Goal: Information Seeking & Learning: Compare options

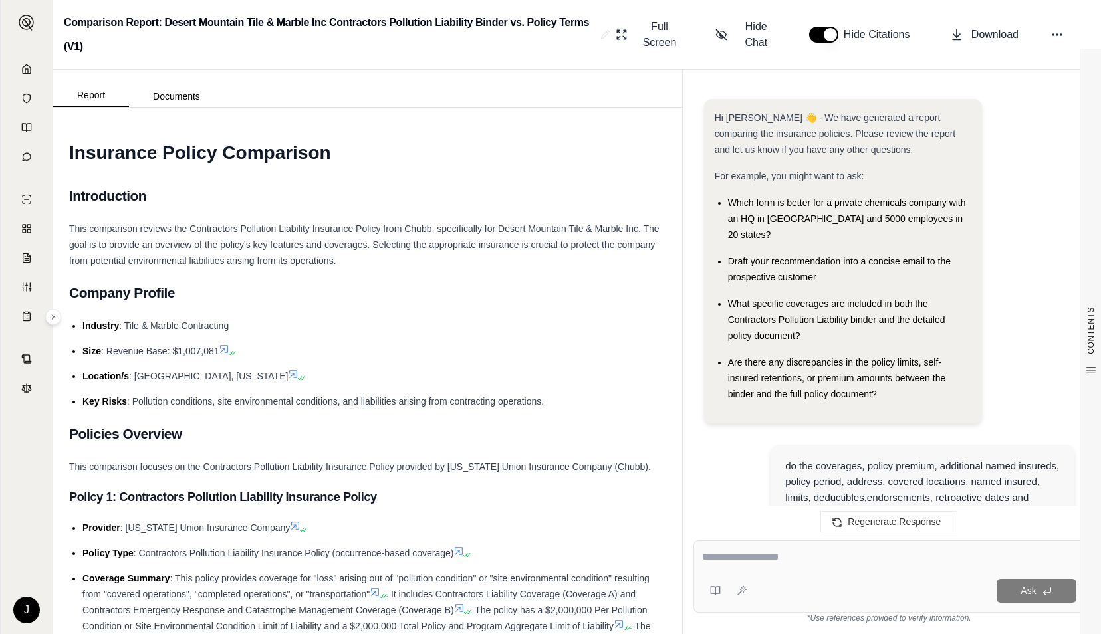
scroll to position [3042, 0]
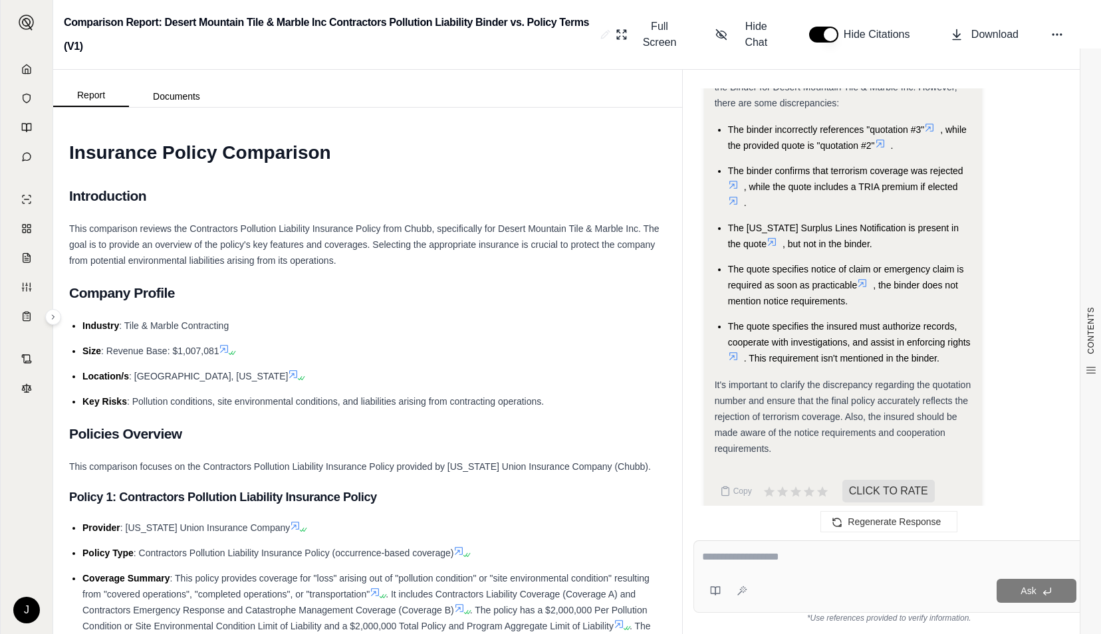
click at [31, 71] on icon at bounding box center [27, 68] width 8 height 9
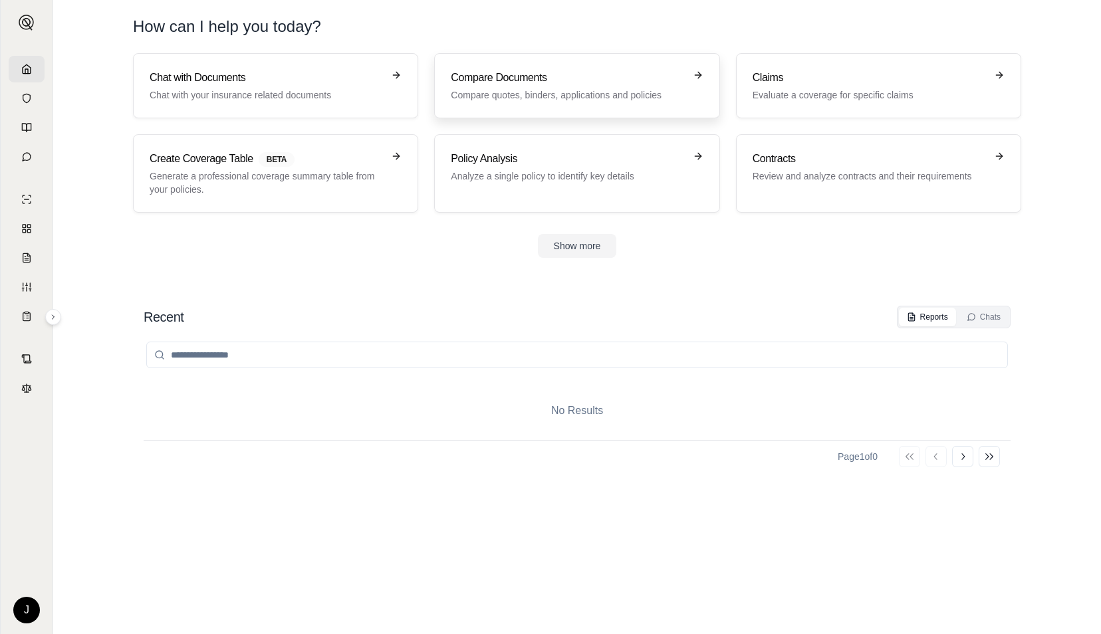
click at [507, 94] on p "Compare quotes, binders, applications and policies" at bounding box center [567, 94] width 233 height 13
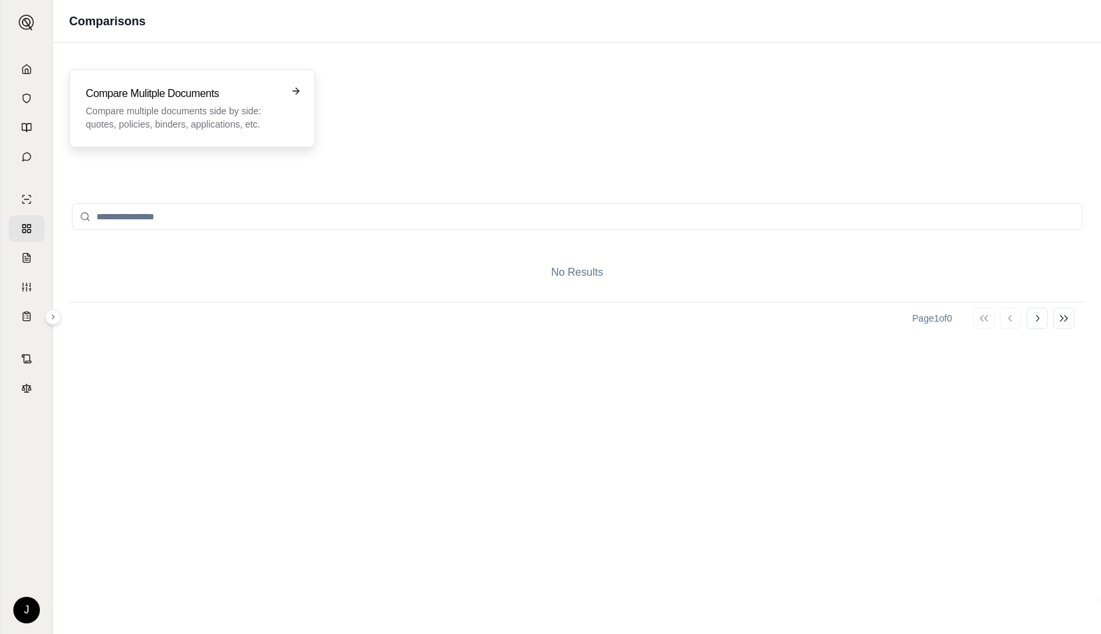
click at [209, 95] on h3 "Compare Mulitple Documents" at bounding box center [183, 94] width 194 height 16
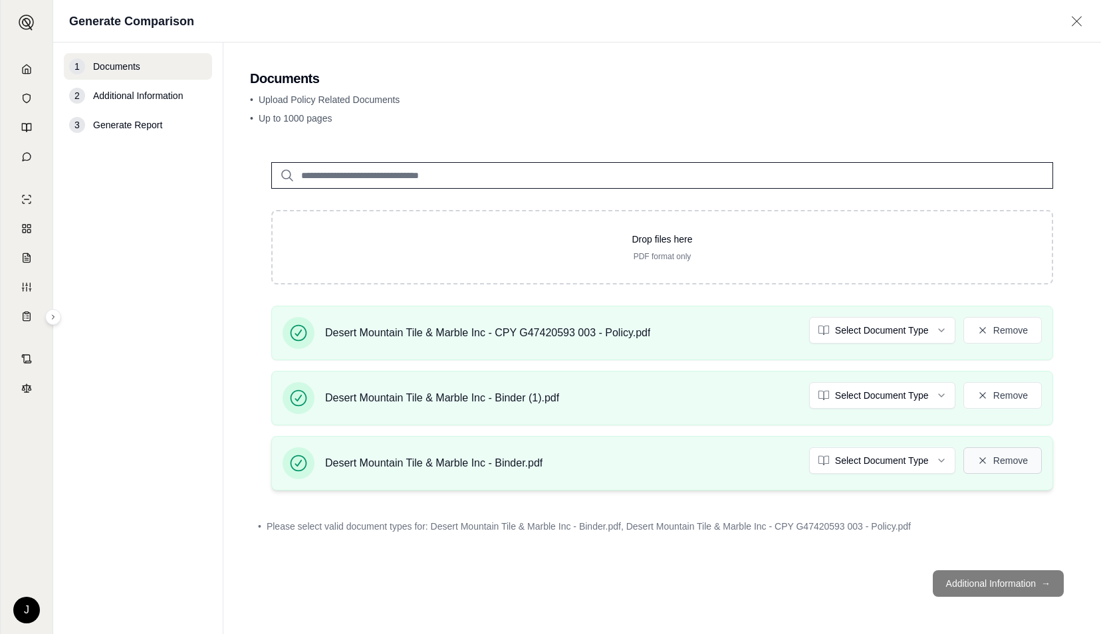
click at [992, 463] on button "Remove" at bounding box center [1002, 460] width 78 height 27
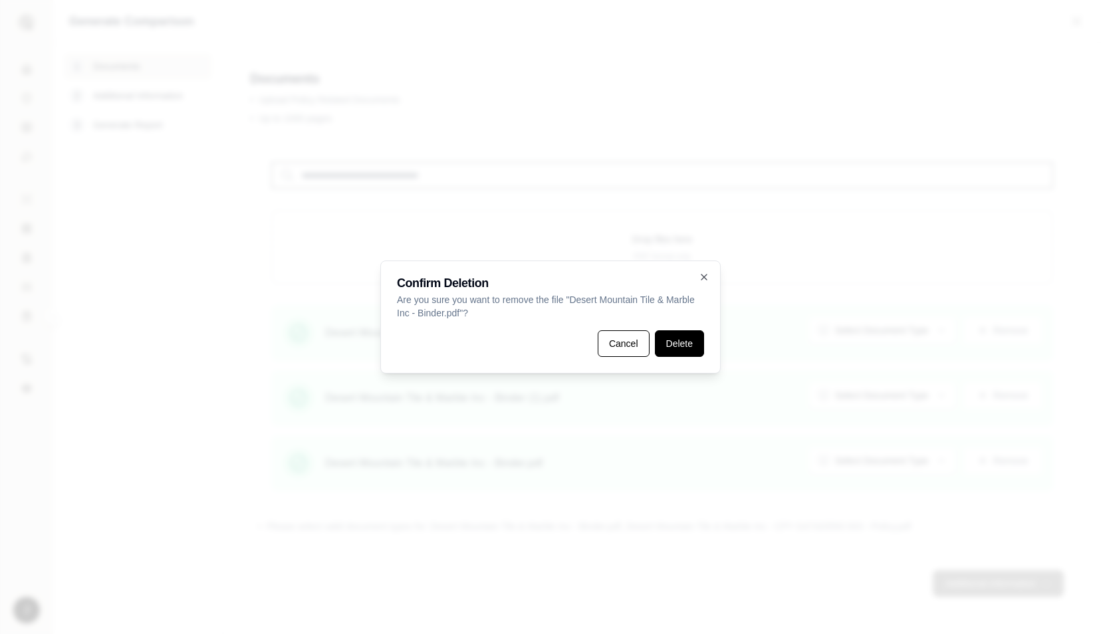
click at [673, 348] on button "Delete" at bounding box center [679, 343] width 49 height 27
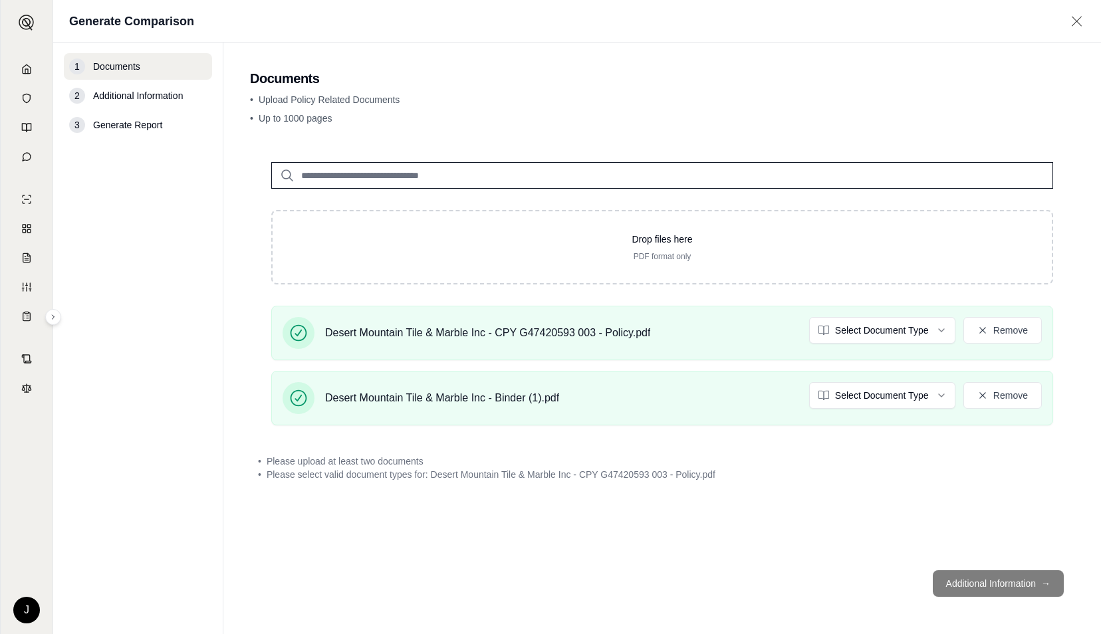
click at [967, 585] on footer "Additional Information →" at bounding box center [662, 584] width 824 height 48
click at [868, 323] on html "J Generate Comparison 1 Documents 2 Additional Information 3 Generate Report Do…" at bounding box center [550, 317] width 1101 height 634
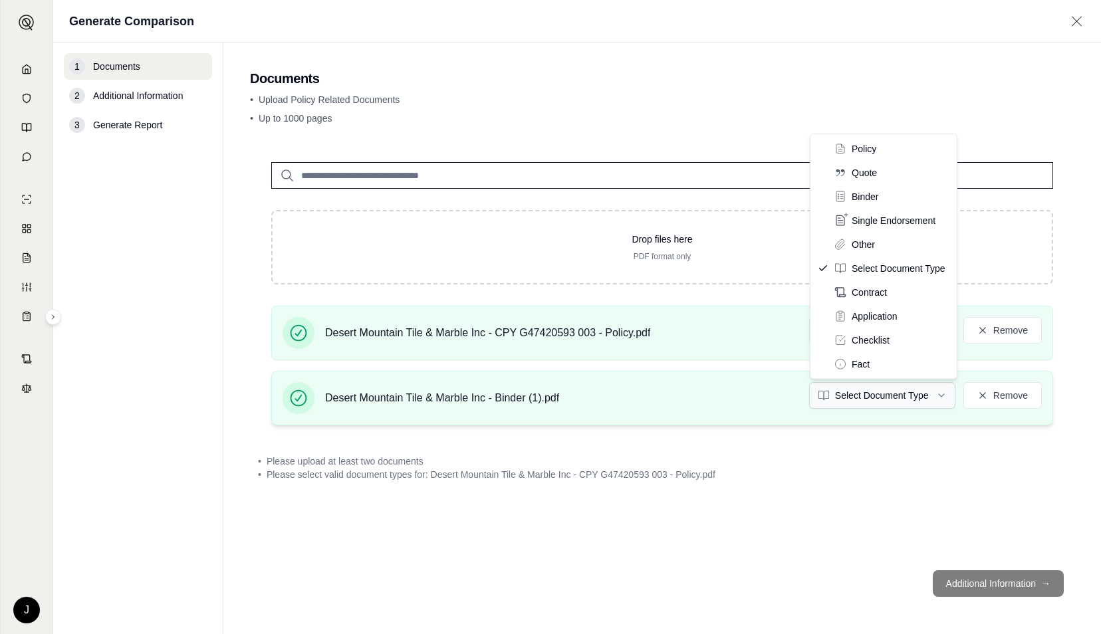
click at [879, 402] on html "J Generate Comparison 1 Documents 2 Additional Information 3 Generate Report Do…" at bounding box center [550, 317] width 1101 height 634
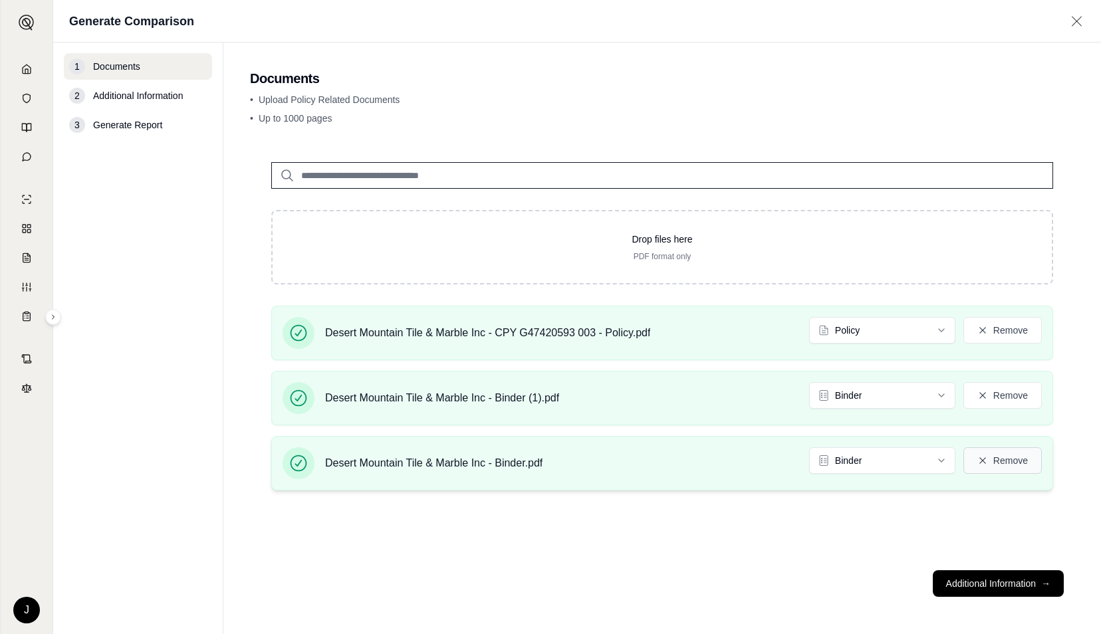
click at [1008, 461] on button "Remove" at bounding box center [1002, 460] width 78 height 27
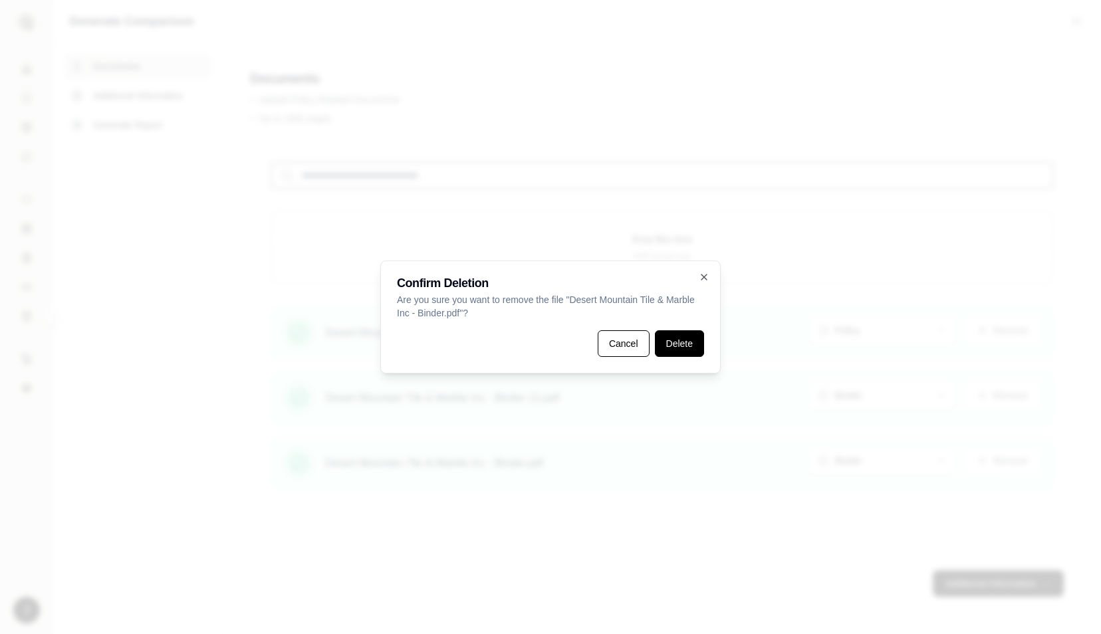
click at [681, 344] on button "Delete" at bounding box center [679, 343] width 49 height 27
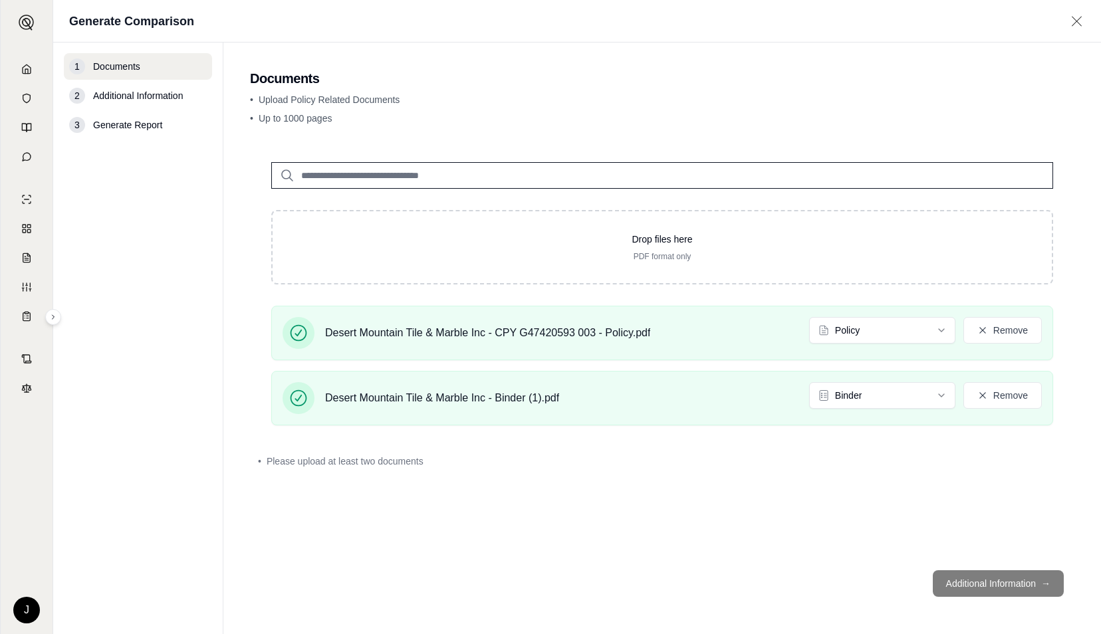
click at [980, 561] on footer "Additional Information →" at bounding box center [662, 584] width 824 height 48
click at [972, 584] on footer "Additional Information →" at bounding box center [662, 584] width 824 height 48
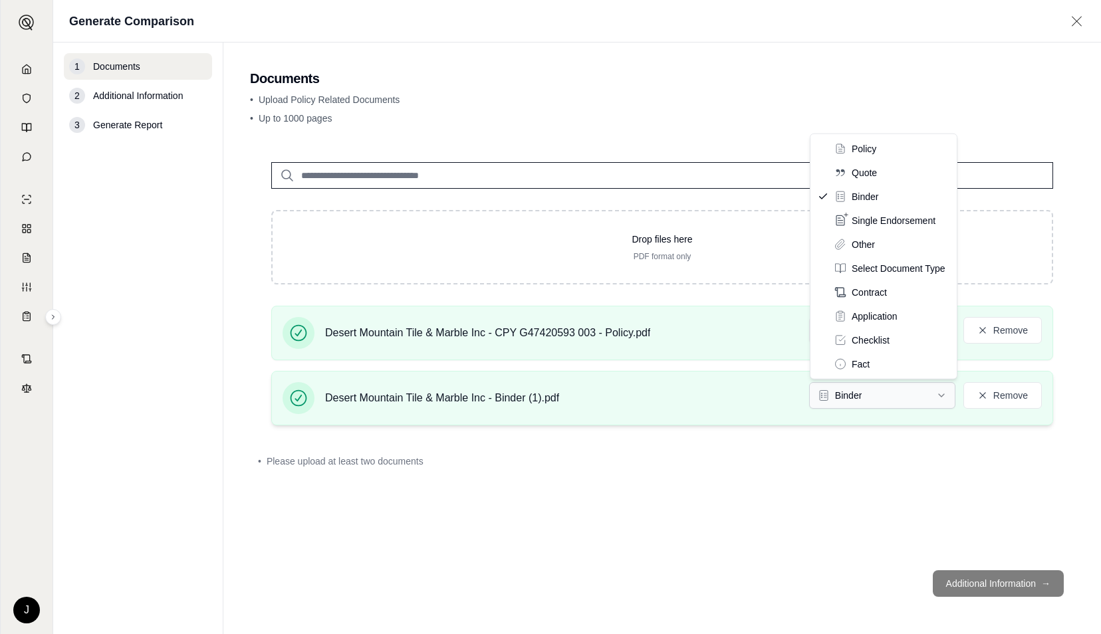
click at [928, 395] on html "J Generate Comparison 1 Documents 2 Additional Information 3 Generate Report Do…" at bounding box center [550, 317] width 1101 height 634
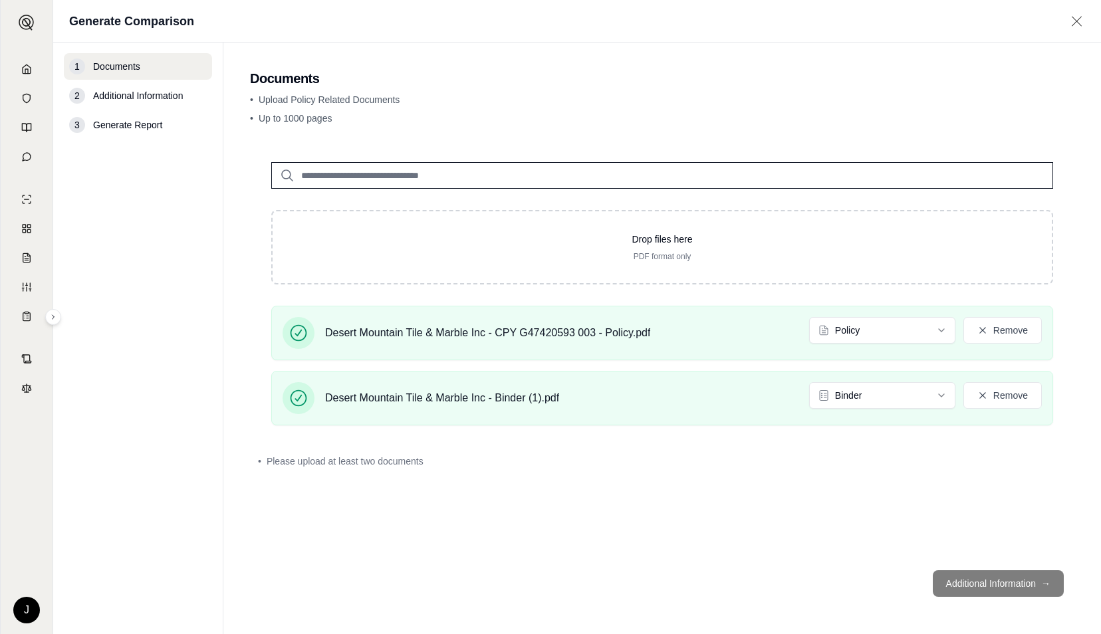
click at [901, 436] on div "Drop files here PDF format only Desert Mountain Tile & Marble Inc - CPY G474205…" at bounding box center [662, 350] width 824 height 419
click at [1005, 403] on button "Remove" at bounding box center [1002, 395] width 78 height 27
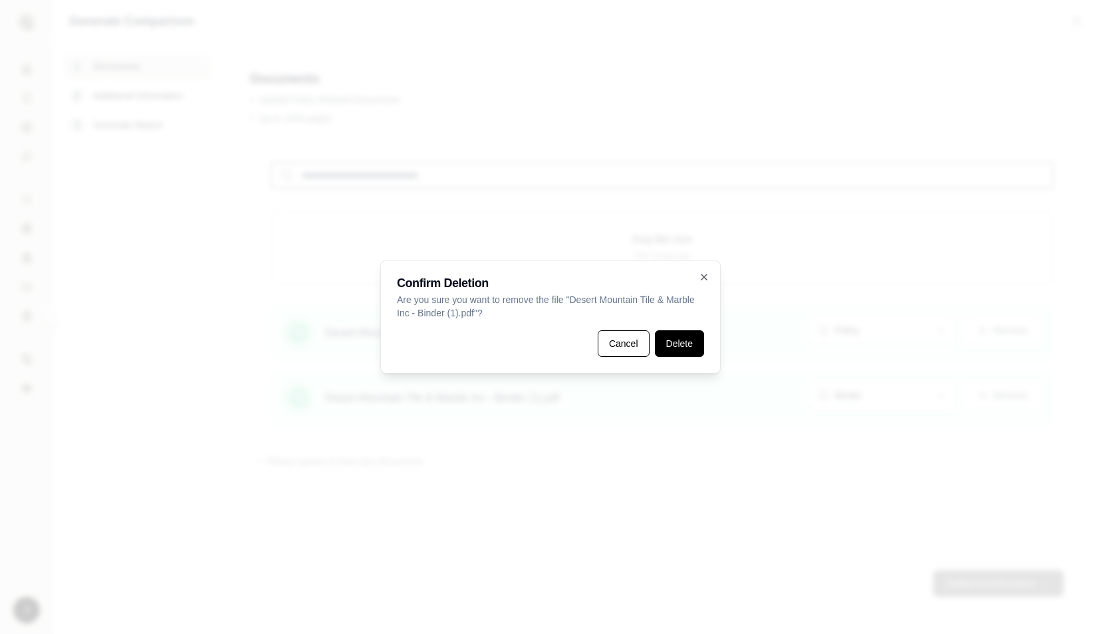
click at [678, 346] on button "Delete" at bounding box center [679, 343] width 49 height 27
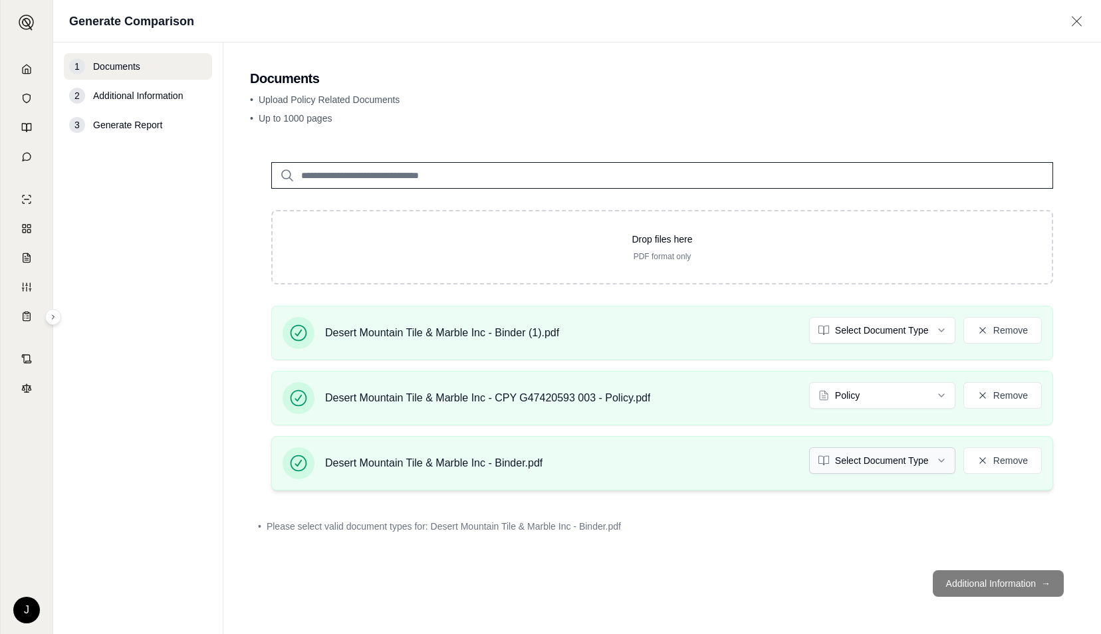
click at [928, 457] on html "J Generate Comparison 1 Documents 2 Additional Information 3 Generate Report Do…" at bounding box center [550, 317] width 1101 height 634
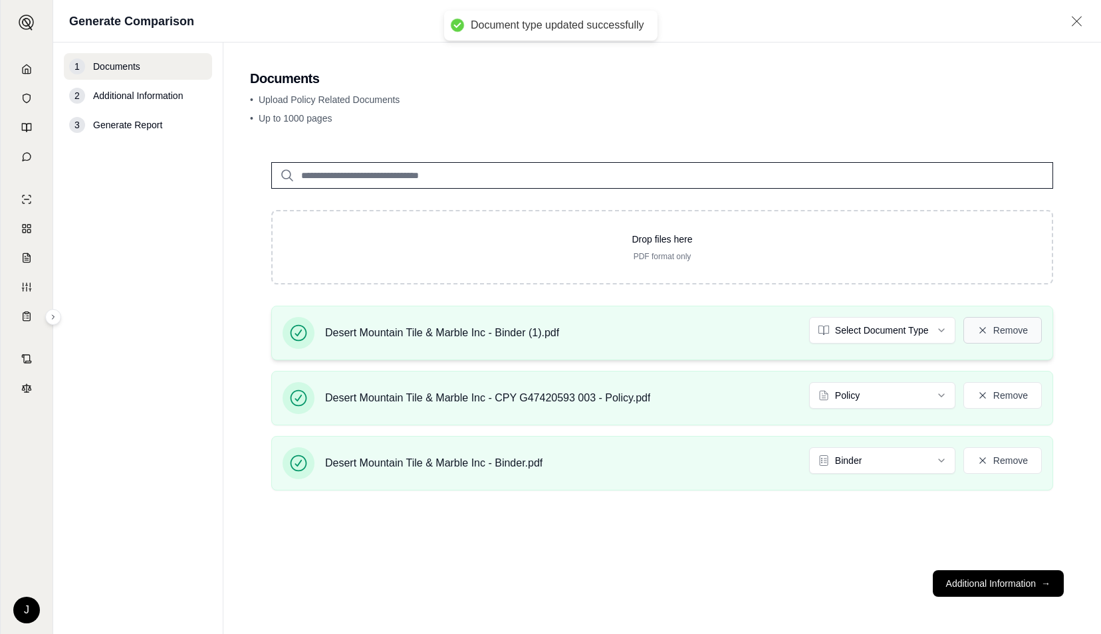
click at [1011, 327] on button "Remove" at bounding box center [1002, 330] width 78 height 27
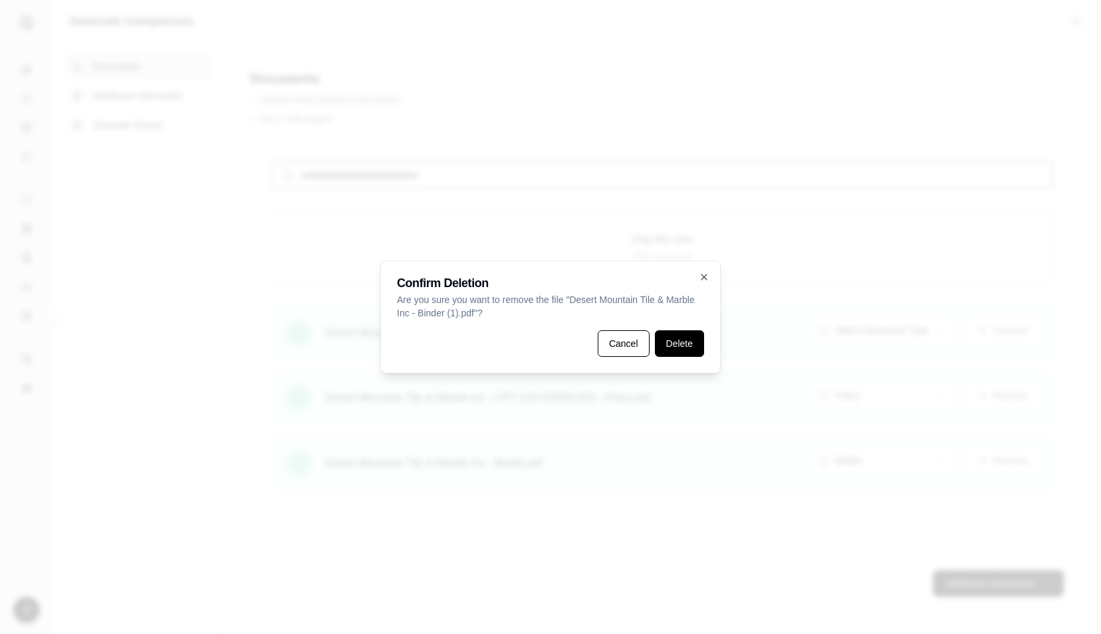
click at [665, 336] on button "Delete" at bounding box center [679, 343] width 49 height 27
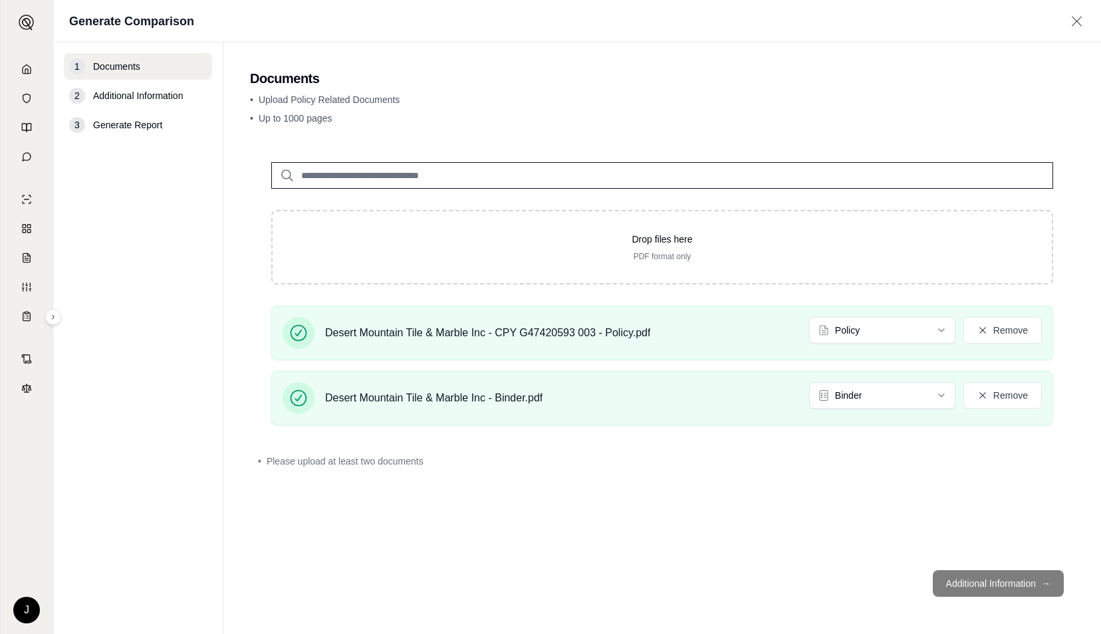
click at [987, 585] on footer "Additional Information →" at bounding box center [662, 584] width 824 height 48
click at [1005, 396] on button "Remove" at bounding box center [1002, 395] width 78 height 27
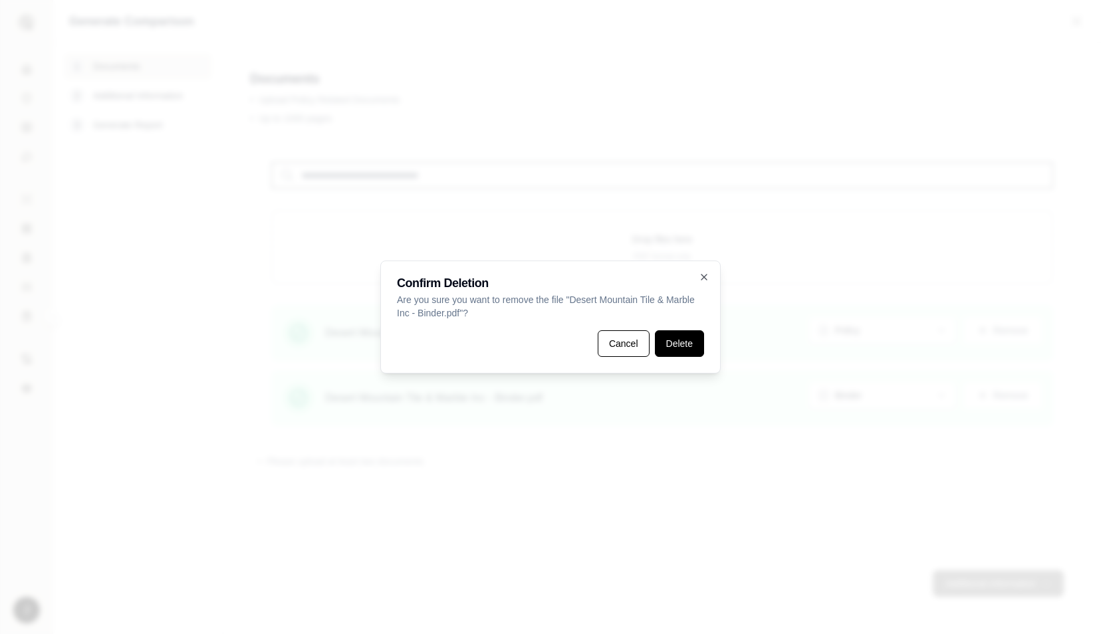
click at [678, 344] on button "Delete" at bounding box center [679, 343] width 49 height 27
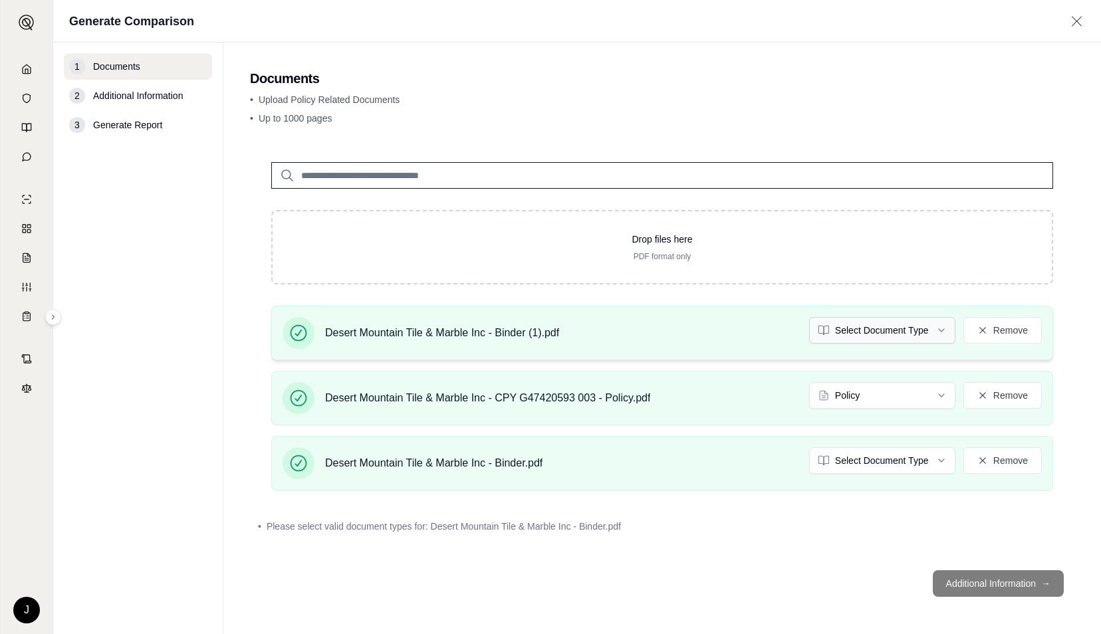
click at [917, 328] on html "J Generate Comparison 1 Documents 2 Additional Information 3 Generate Report Do…" at bounding box center [550, 317] width 1101 height 634
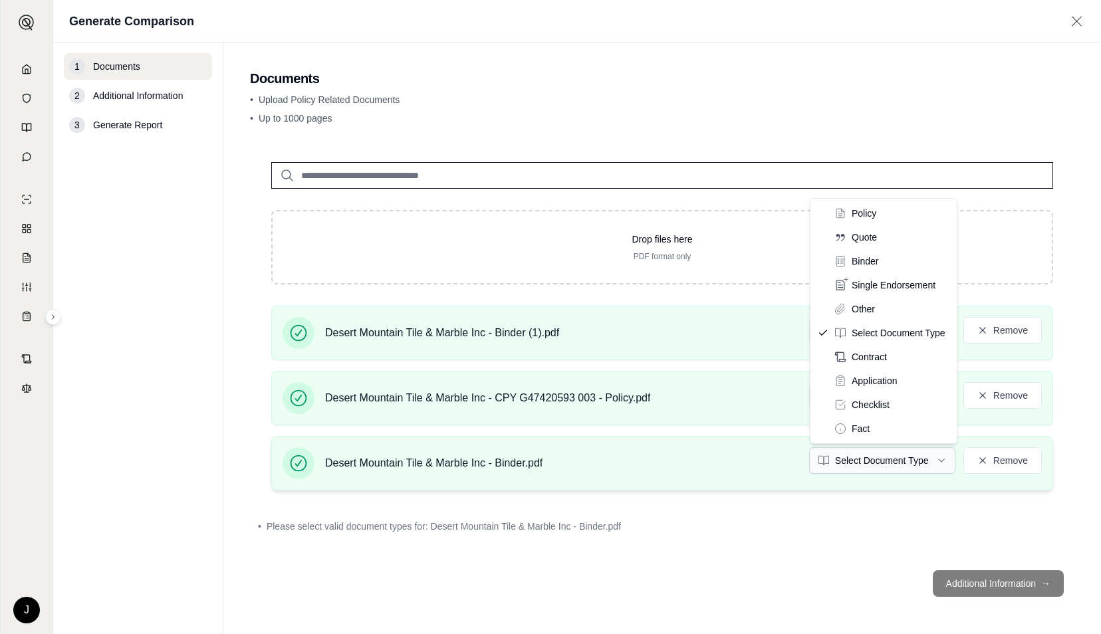
click at [900, 463] on html "J Generate Comparison 1 Documents 2 Additional Information 3 Generate Report Do…" at bounding box center [550, 317] width 1101 height 634
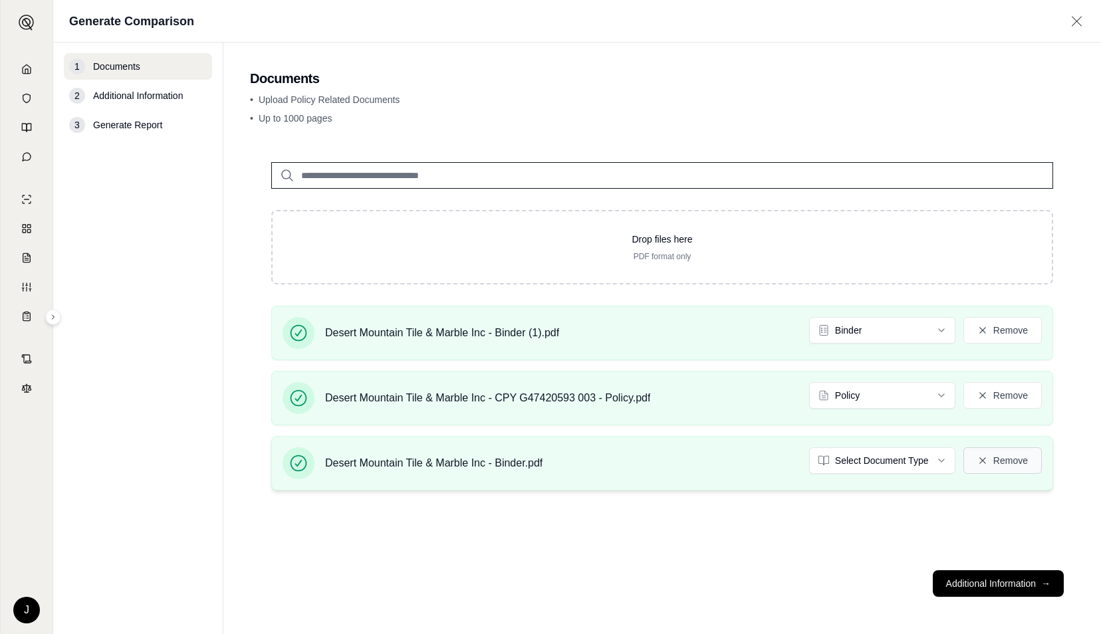
click at [1001, 459] on button "Remove" at bounding box center [1002, 460] width 78 height 27
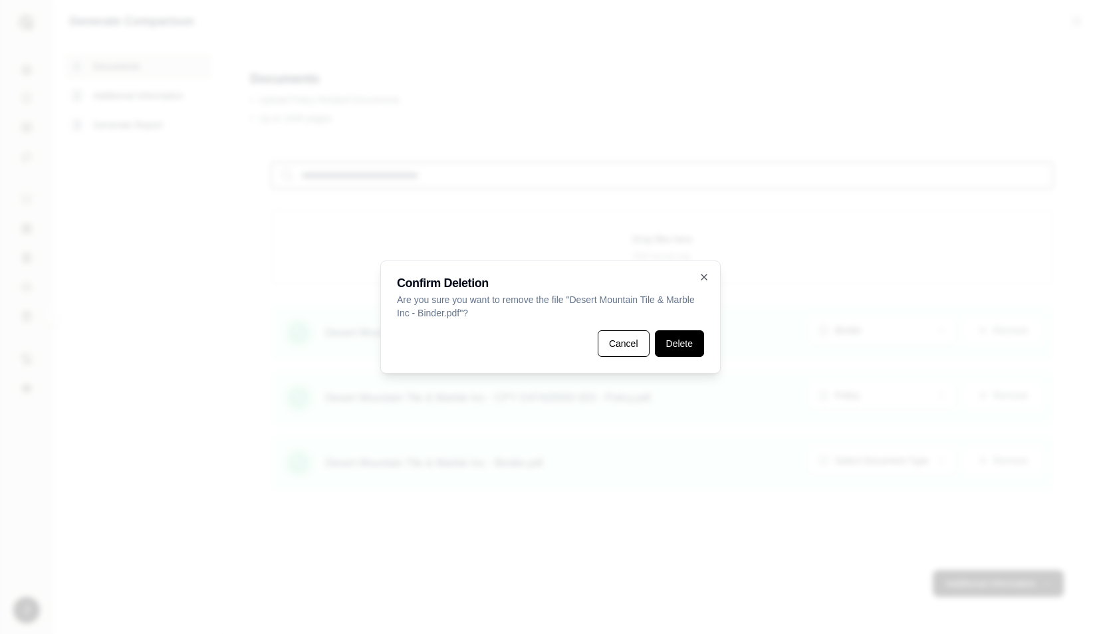
click at [691, 346] on button "Delete" at bounding box center [679, 343] width 49 height 27
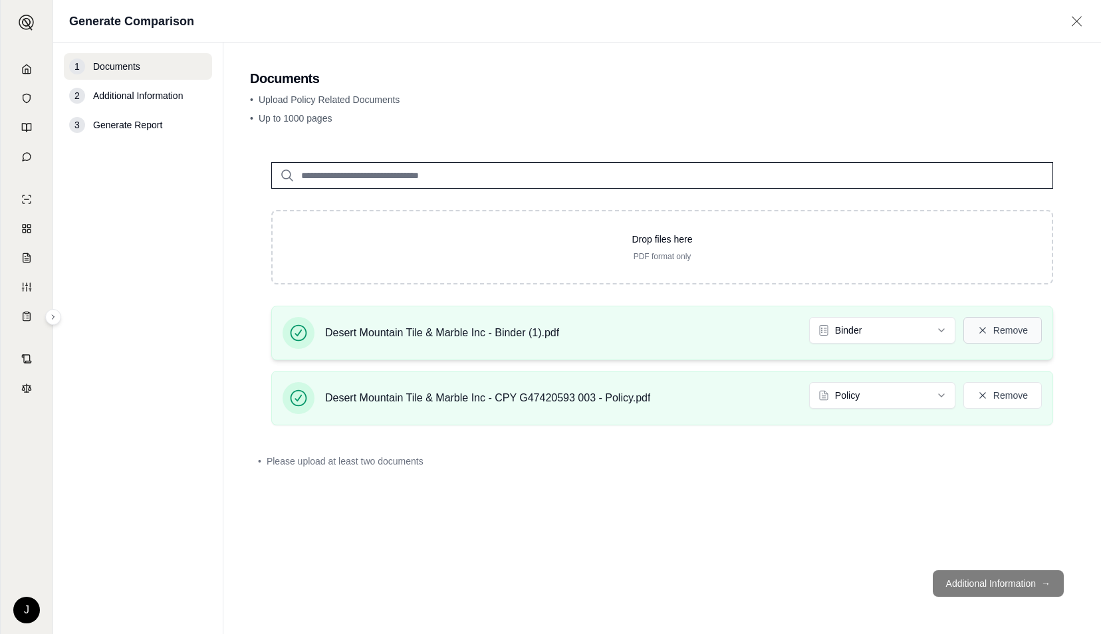
click at [1004, 338] on button "Remove" at bounding box center [1002, 330] width 78 height 27
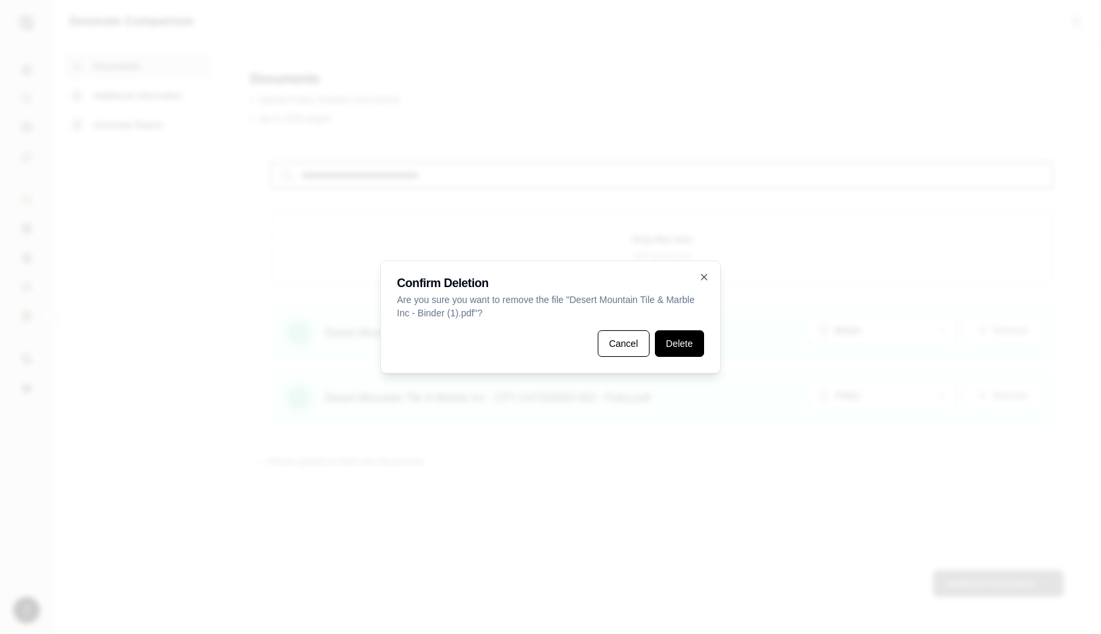
click at [689, 340] on button "Delete" at bounding box center [679, 343] width 49 height 27
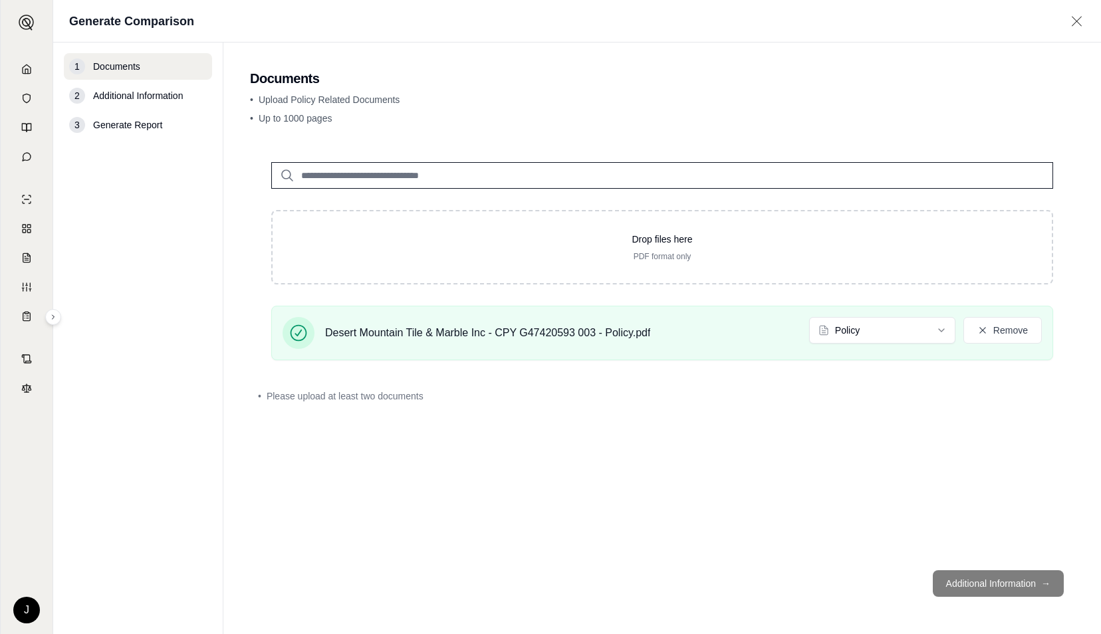
click at [854, 101] on p "• Upload Policy Related Documents" at bounding box center [662, 99] width 824 height 13
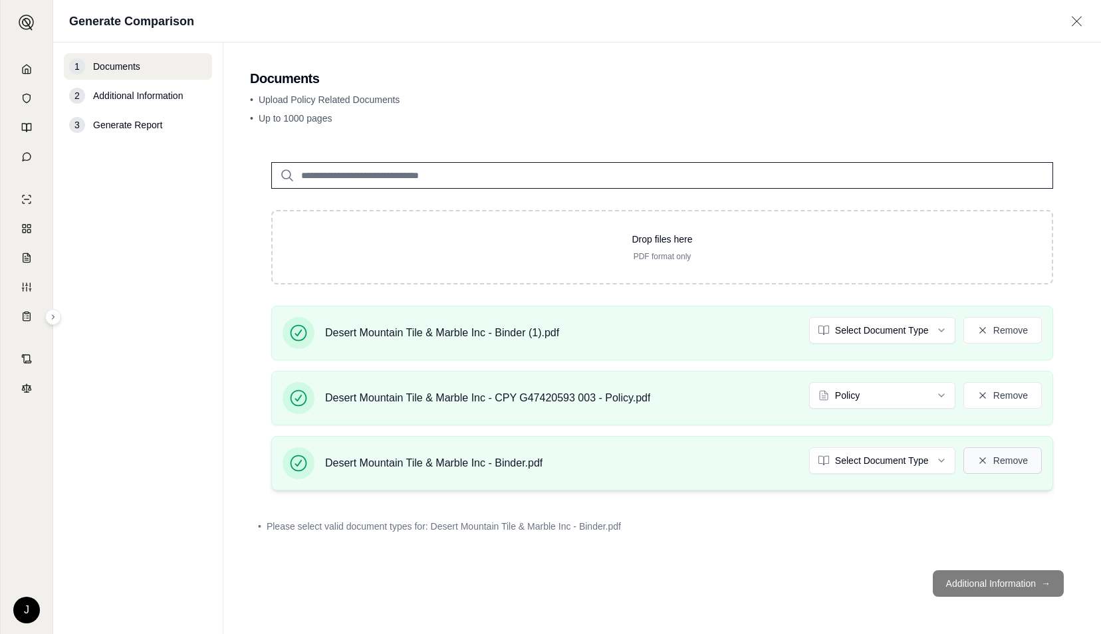
click at [1001, 459] on button "Remove" at bounding box center [1002, 460] width 78 height 27
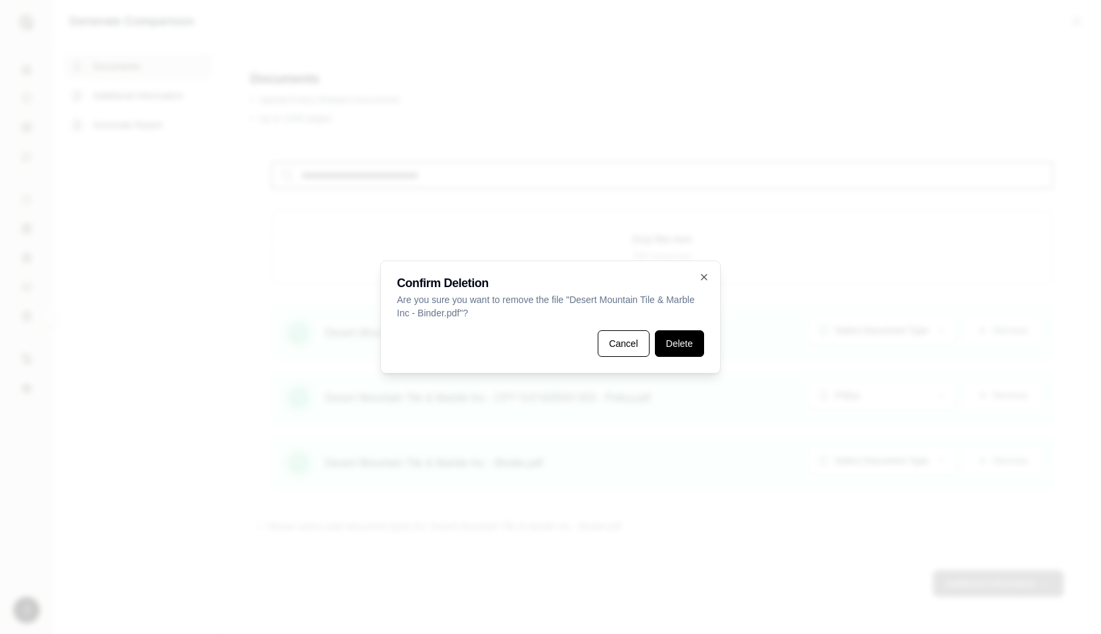
click at [699, 340] on button "Delete" at bounding box center [679, 343] width 49 height 27
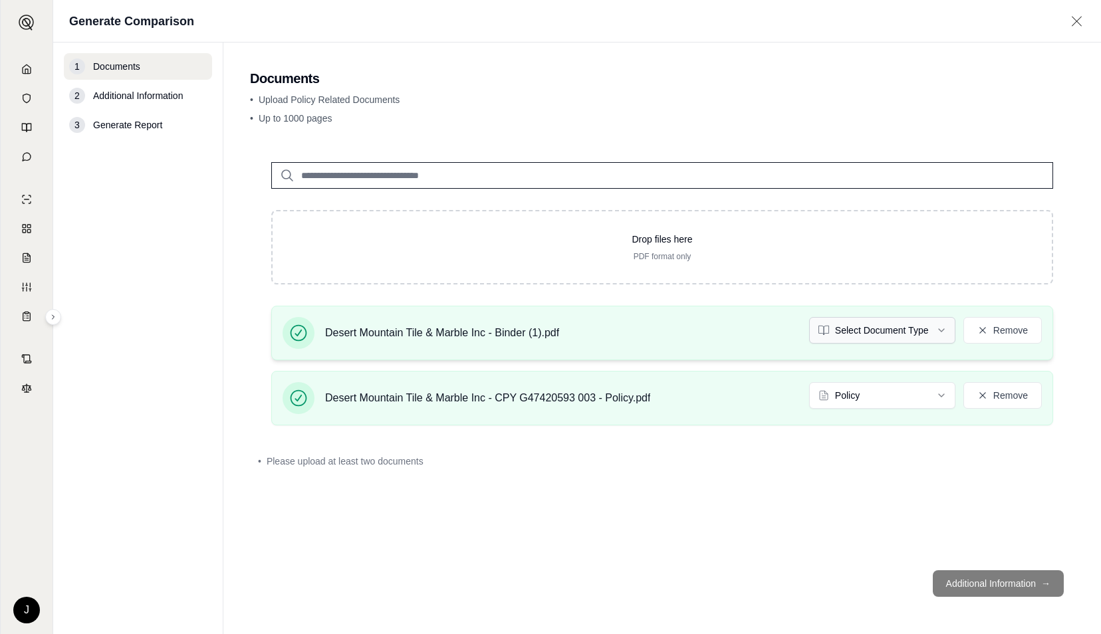
click at [901, 331] on html "J Generate Comparison 1 Documents 2 Additional Information 3 Generate Report Do…" at bounding box center [550, 317] width 1101 height 634
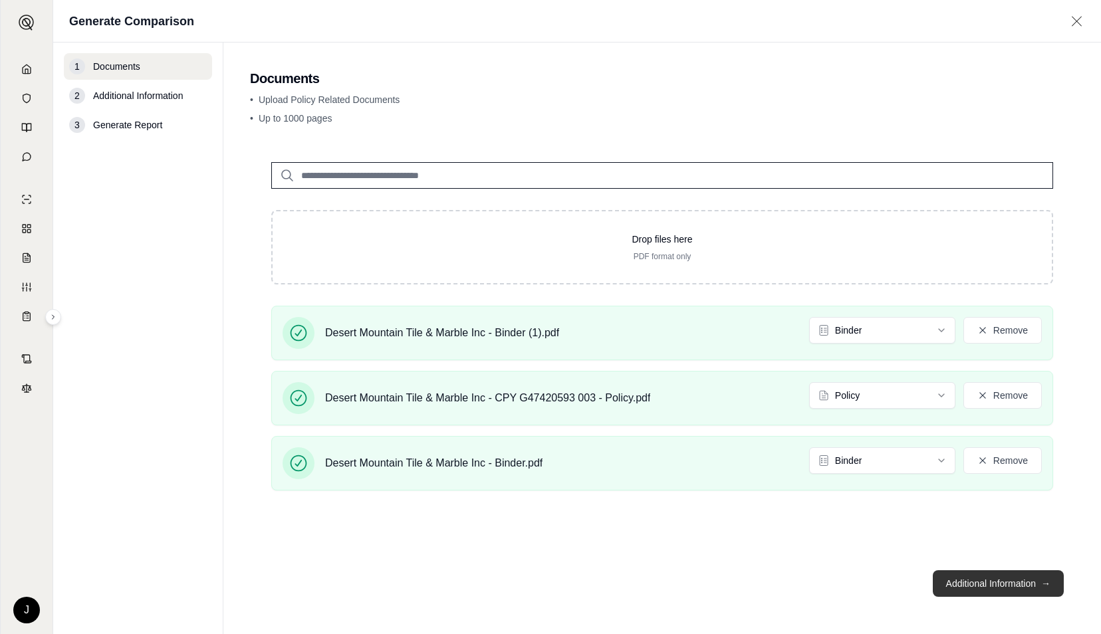
click at [1001, 574] on button "Additional Information →" at bounding box center [998, 583] width 131 height 27
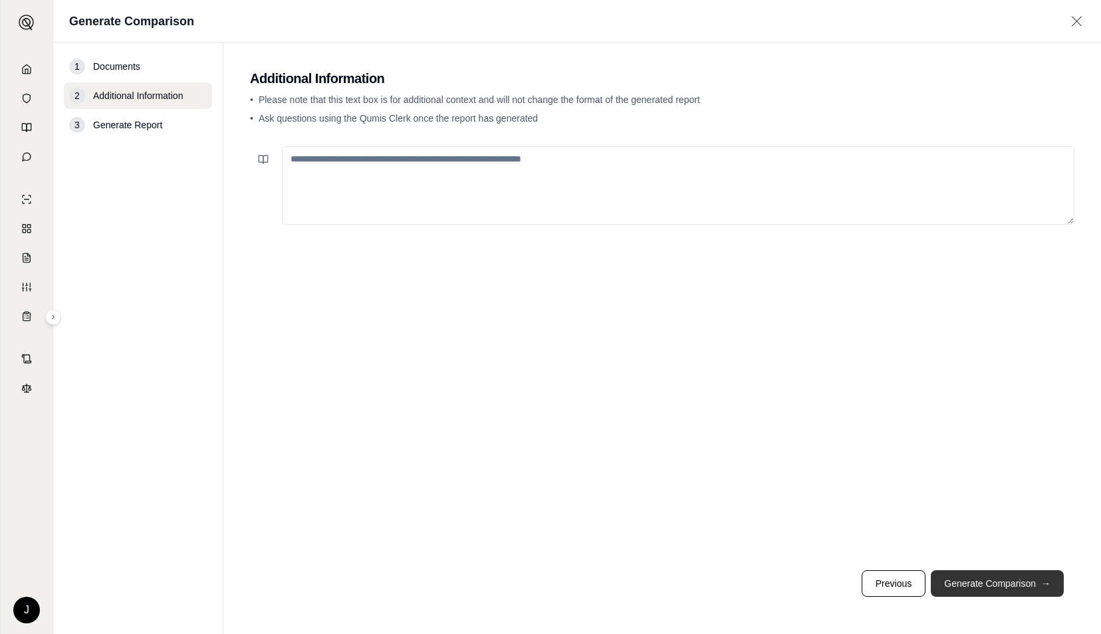
click at [1001, 574] on button "Generate Comparison →" at bounding box center [997, 583] width 133 height 27
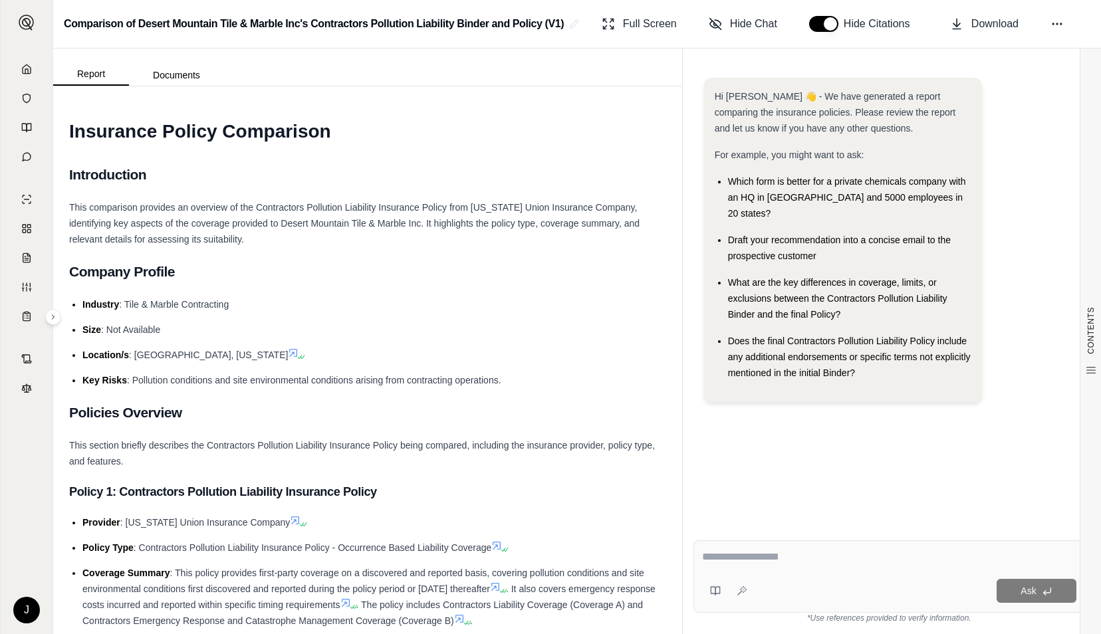
click at [804, 555] on textarea at bounding box center [889, 557] width 374 height 16
paste textarea "**********"
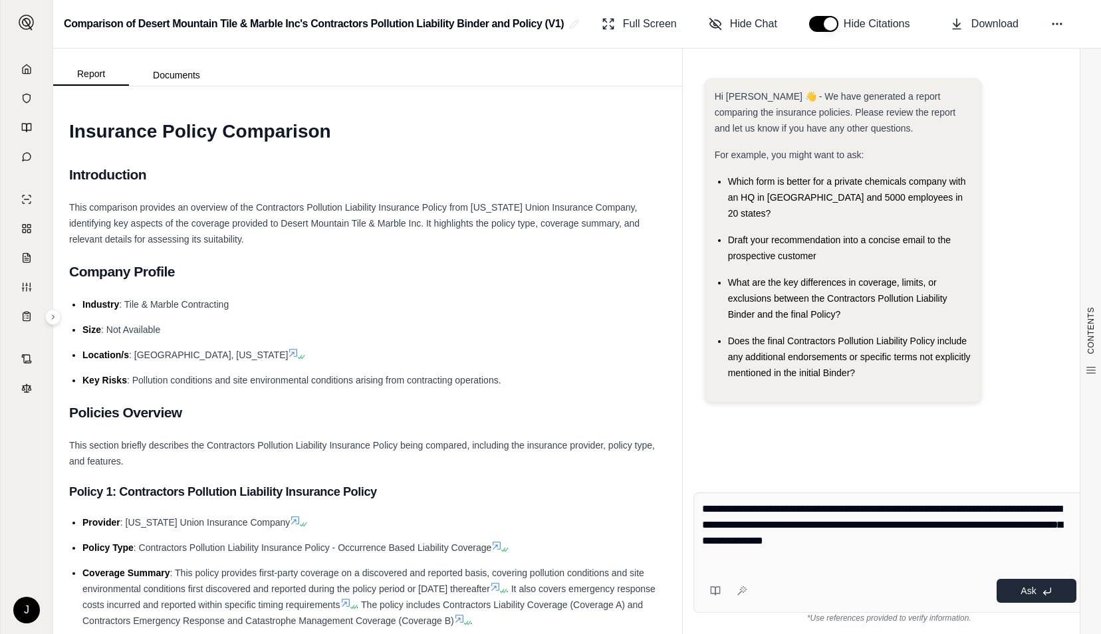
type textarea "**********"
click at [1022, 590] on span "Ask" at bounding box center [1027, 591] width 15 height 11
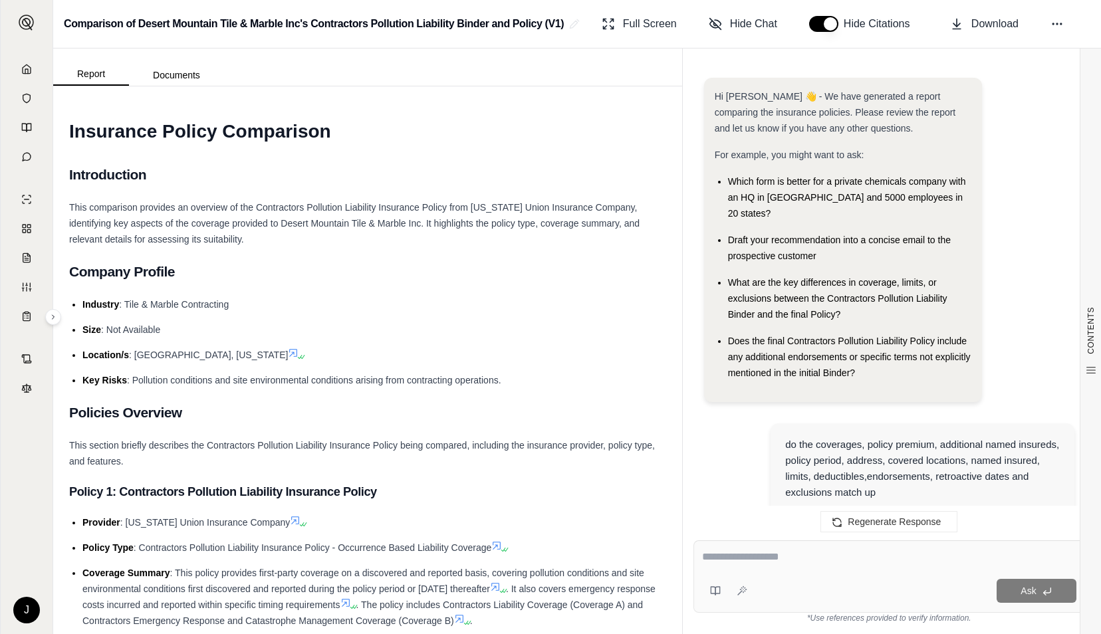
scroll to position [3562, 0]
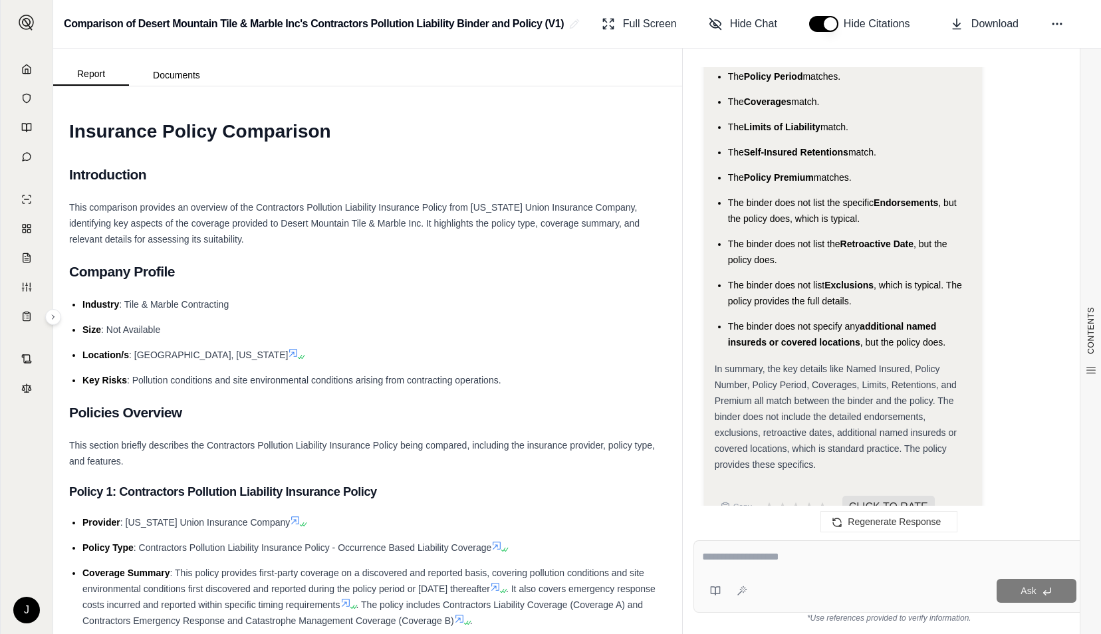
click at [503, 325] on li "Size : Not Available" at bounding box center [374, 330] width 584 height 16
click at [23, 70] on icon at bounding box center [26, 69] width 11 height 11
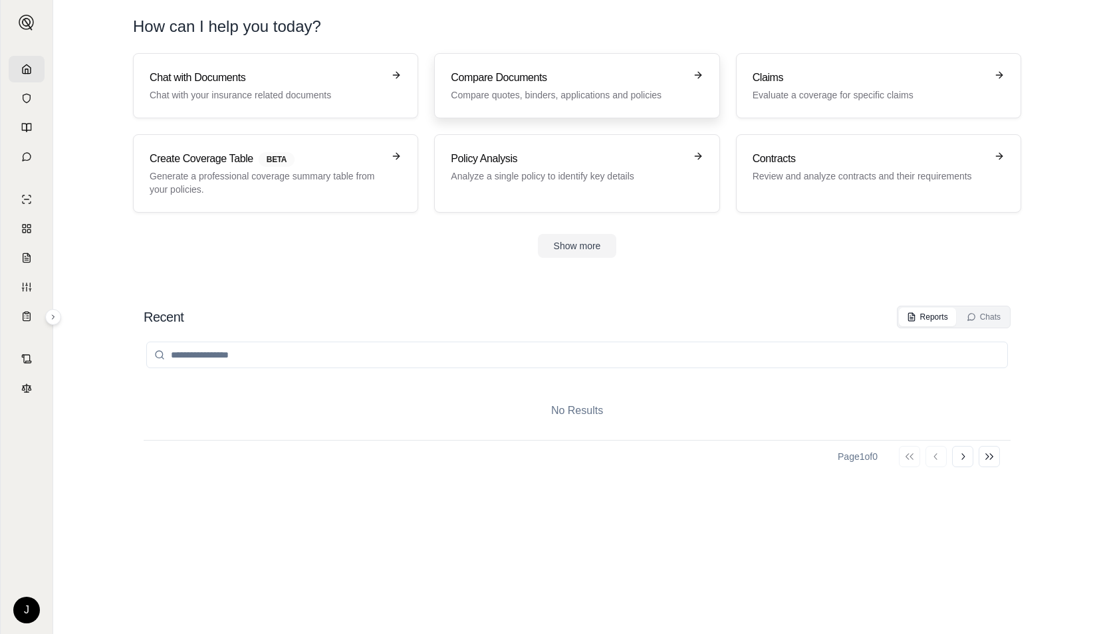
click at [474, 76] on h3 "Compare Documents" at bounding box center [567, 78] width 233 height 16
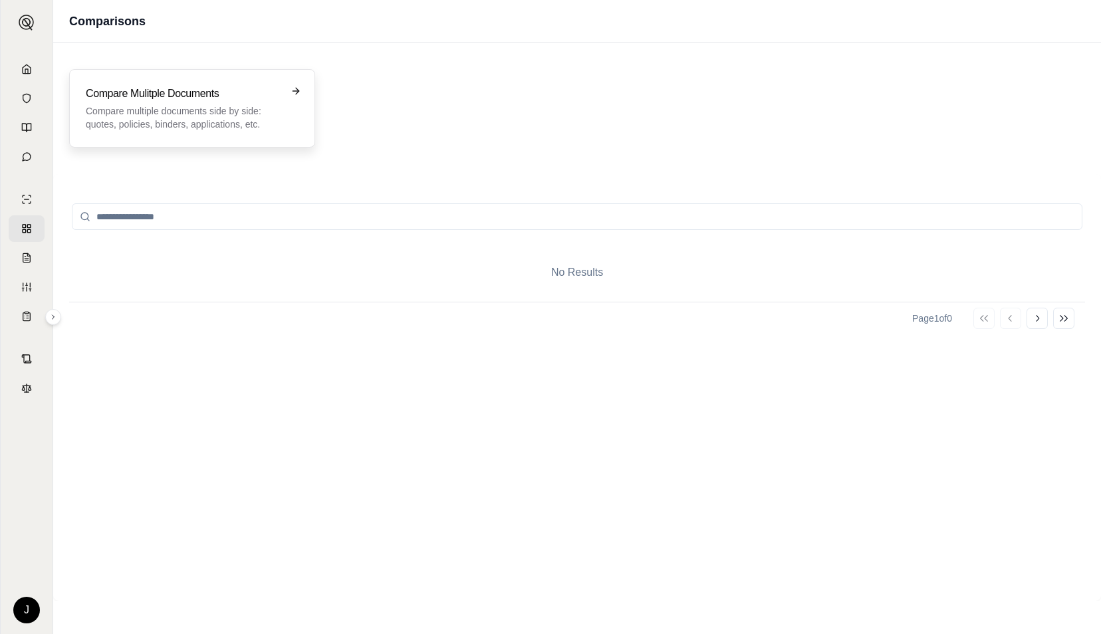
click at [187, 133] on div "Compare Mulitple Documents Compare multiple documents side by side: quotes, pol…" at bounding box center [192, 108] width 246 height 78
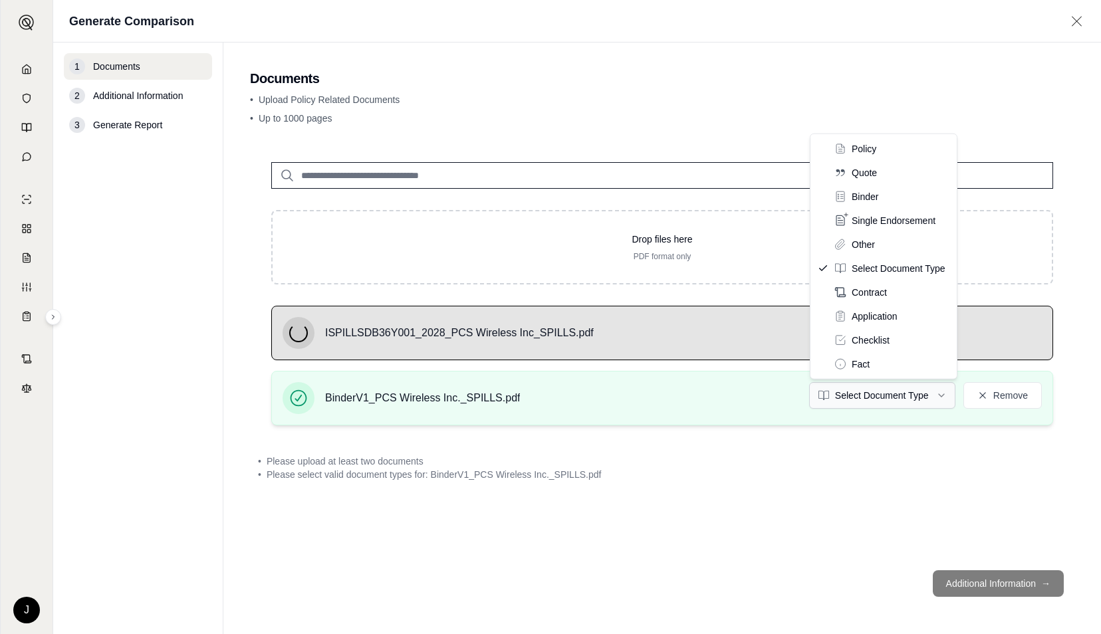
click at [872, 392] on html "J Generate Comparison 1 Documents 2 Additional Information 3 Generate Report Do…" at bounding box center [550, 317] width 1101 height 634
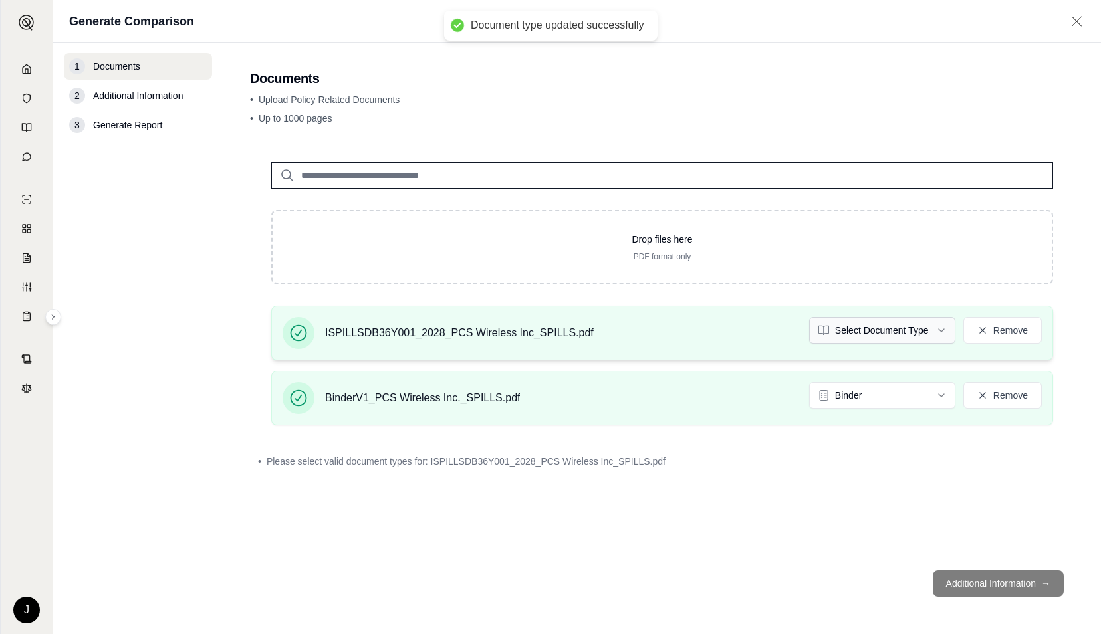
click at [911, 328] on html "Document type updated successfully J Generate Comparison 1 Documents 2 Addition…" at bounding box center [550, 317] width 1101 height 634
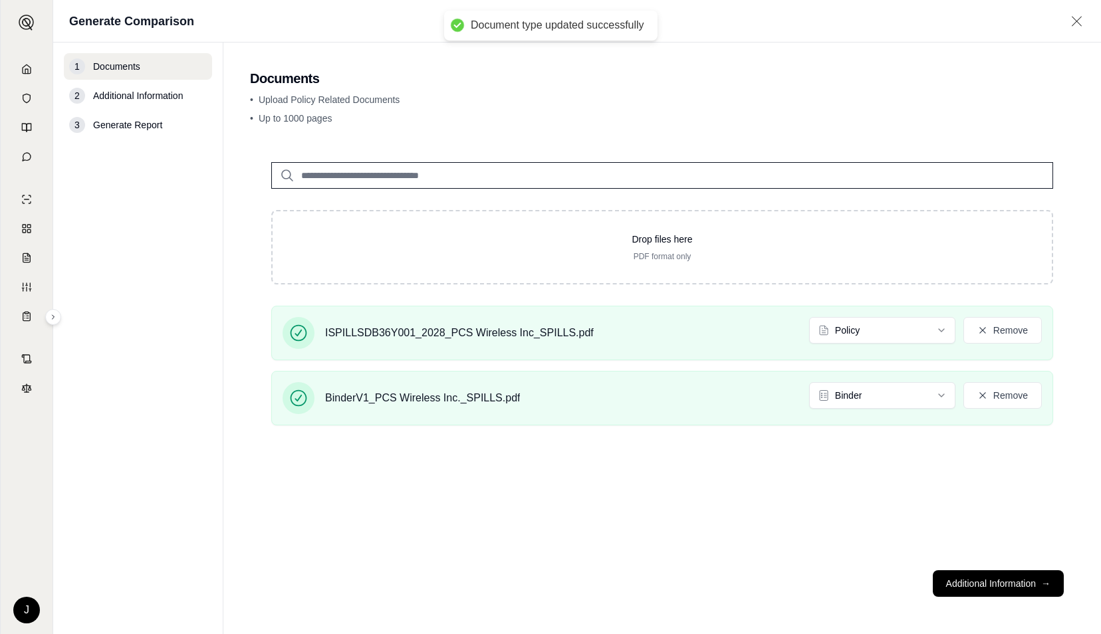
click at [986, 578] on button "Additional Information →" at bounding box center [998, 583] width 131 height 27
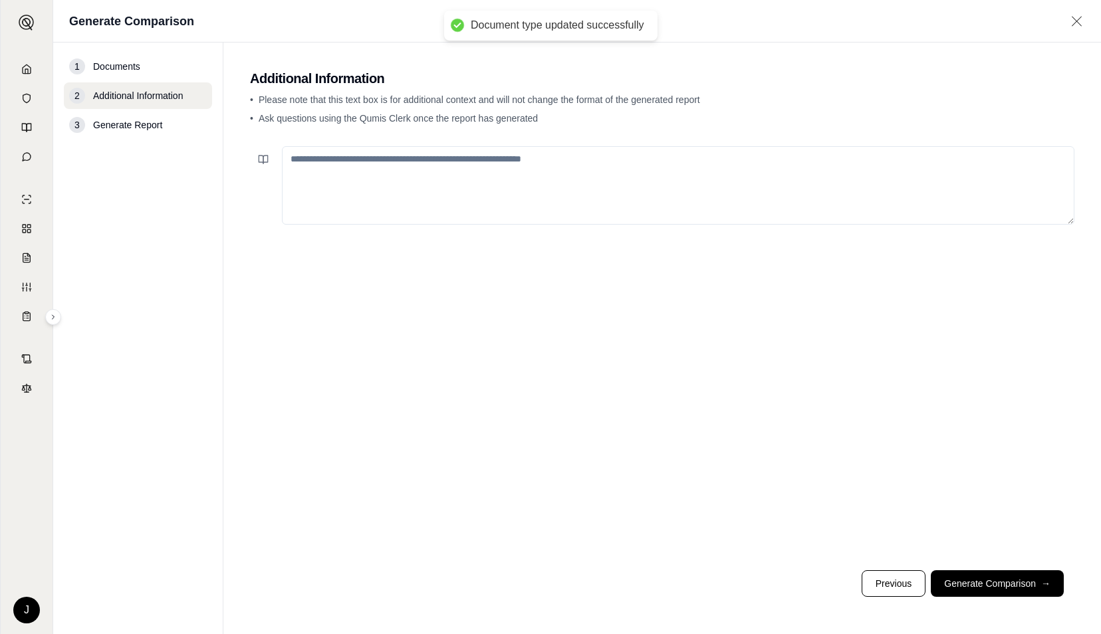
click at [986, 578] on button "Generate Comparison →" at bounding box center [997, 583] width 133 height 27
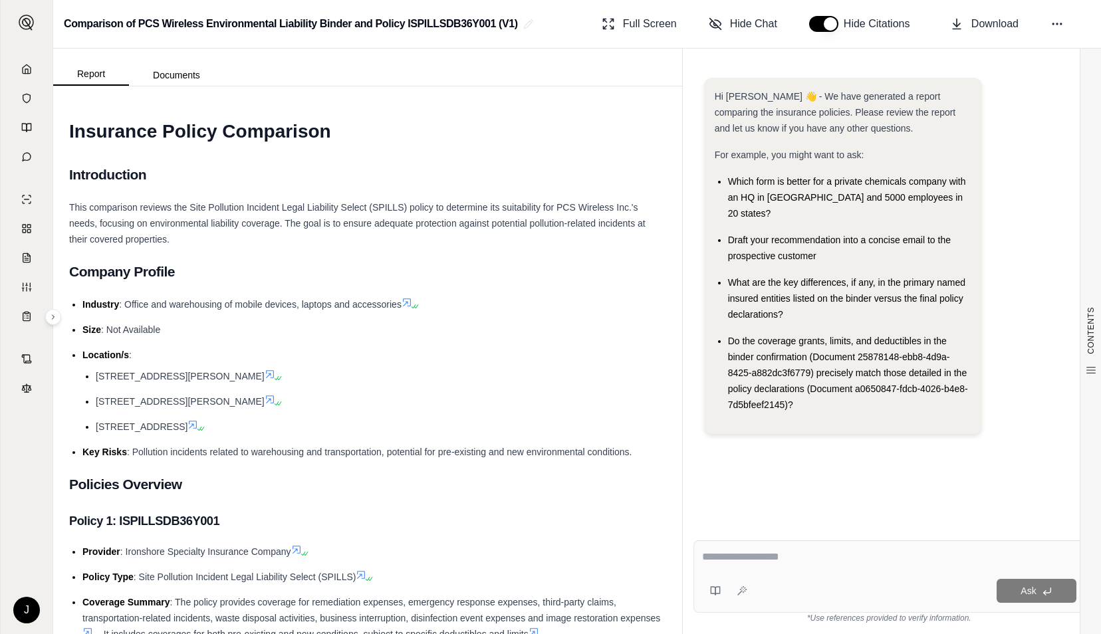
click at [747, 547] on div "Ask" at bounding box center [889, 576] width 392 height 72
paste textarea "**********"
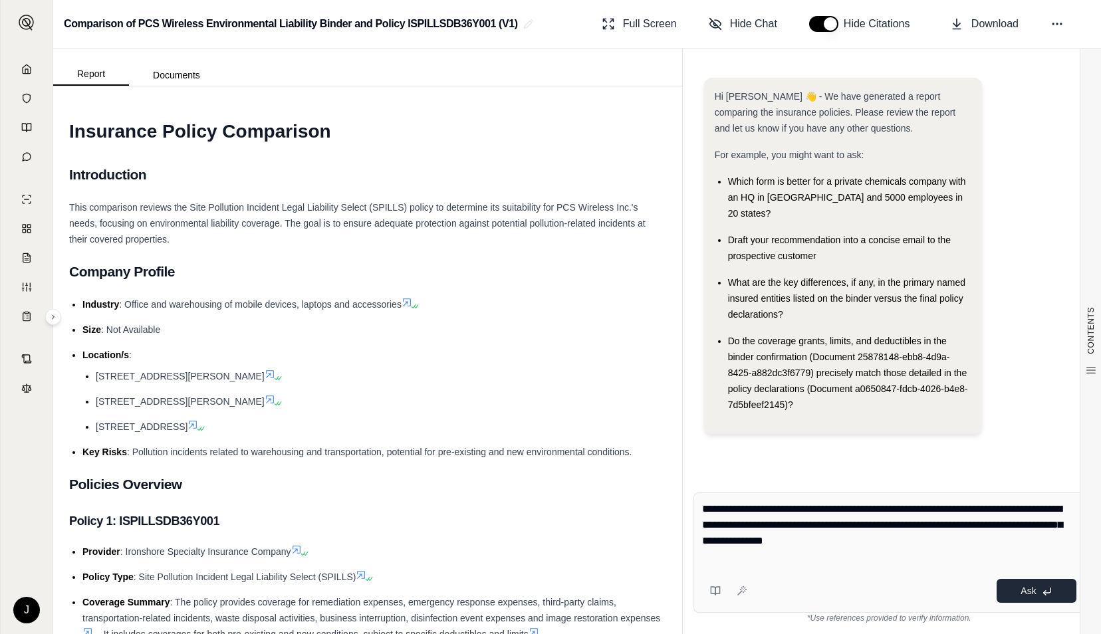
type textarea "**********"
click at [1057, 590] on button "Ask" at bounding box center [1036, 591] width 80 height 24
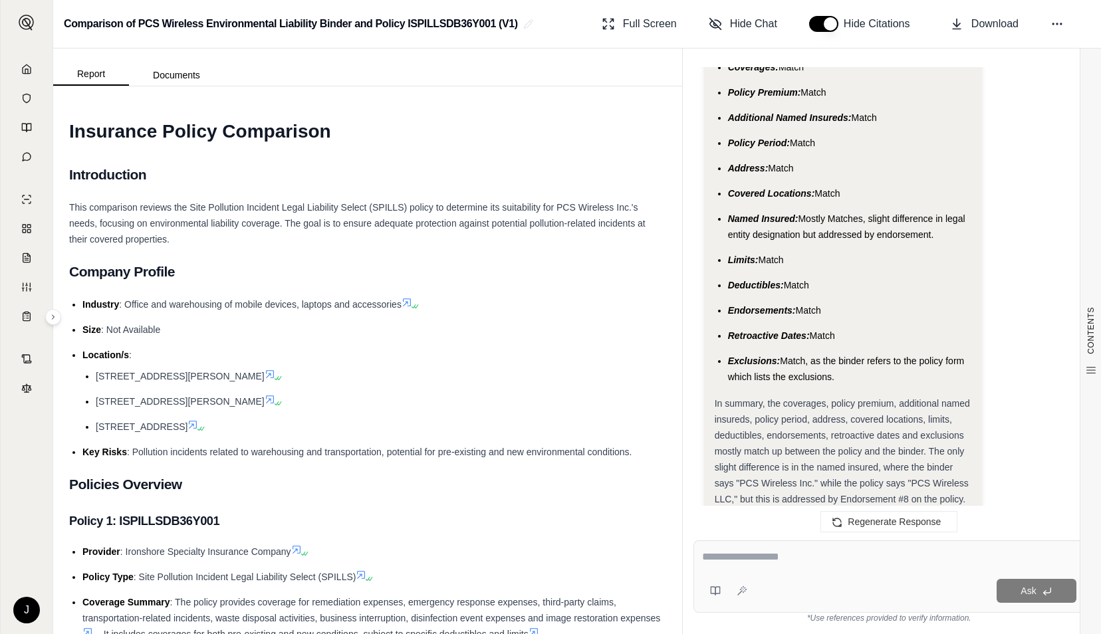
scroll to position [3648, 0]
